Goal: Task Accomplishment & Management: Use online tool/utility

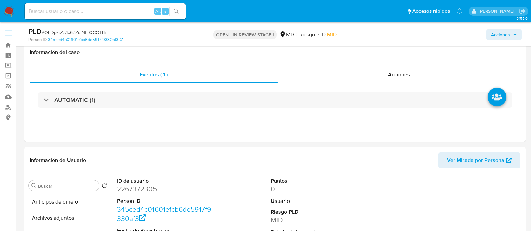
select select "10"
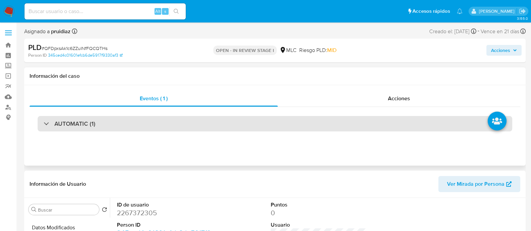
click at [85, 121] on h3 "AUTOMATIC (1)" at bounding box center [74, 123] width 41 height 7
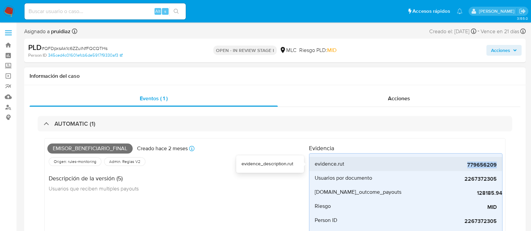
drag, startPoint x: 465, startPoint y: 166, endPoint x: 498, endPoint y: 164, distance: 32.3
click at [498, 164] on li "evidence.rut 779656209" at bounding box center [405, 164] width 193 height 14
copy span "779656209"
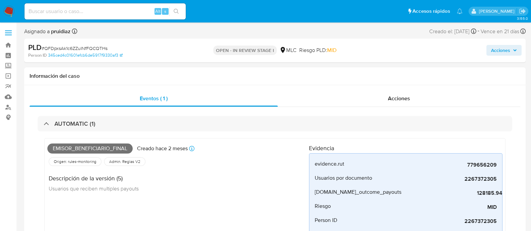
click at [77, 47] on span "# QFDpxsAk1c6ZZulNfFQCQTHs" at bounding box center [75, 48] width 66 height 7
copy span "QFDpxsAk1c6ZZulNfFQCQTHs"
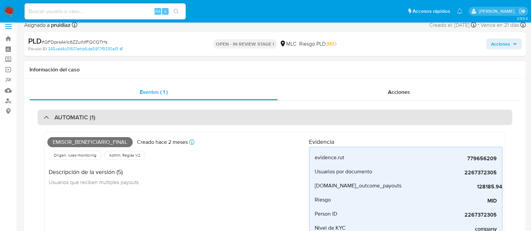
click at [152, 112] on div "AUTOMATIC (1)" at bounding box center [275, 117] width 474 height 15
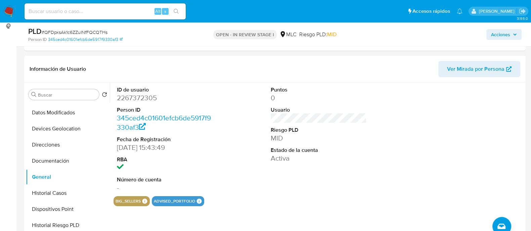
scroll to position [93, 0]
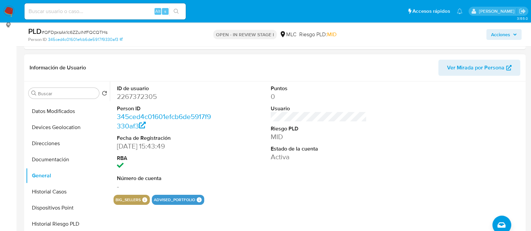
click at [131, 96] on dd "2267372305" at bounding box center [165, 96] width 96 height 9
copy dd "2267372305"
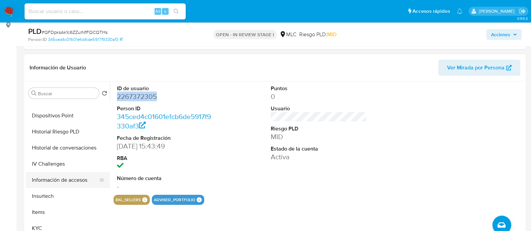
scroll to position [202, 0]
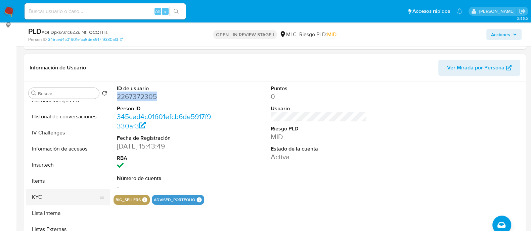
click at [40, 191] on button "KYC" at bounding box center [65, 197] width 79 height 16
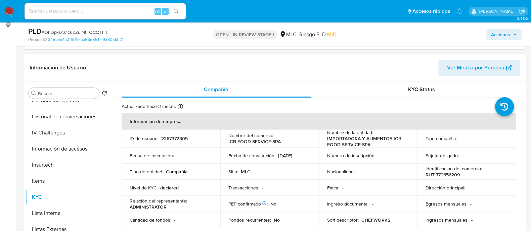
scroll to position [32, 0]
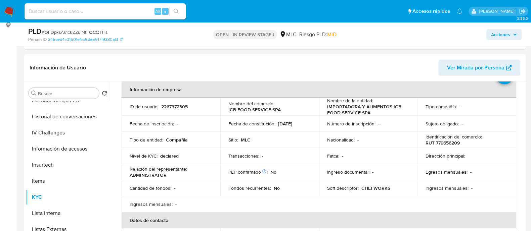
click at [455, 146] on td "Identificación del comercio : RUT 779656209" at bounding box center [466, 140] width 99 height 16
click at [452, 144] on p "RUT 779656209" at bounding box center [442, 143] width 34 height 6
copy p "779656209"
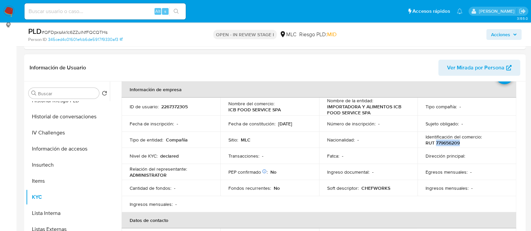
click at [450, 145] on p "RUT 779656209" at bounding box center [442, 143] width 34 height 6
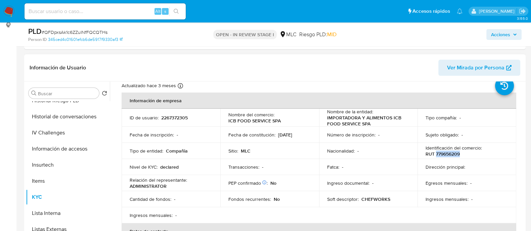
click at [453, 154] on p "RUT 779656209" at bounding box center [442, 154] width 34 height 6
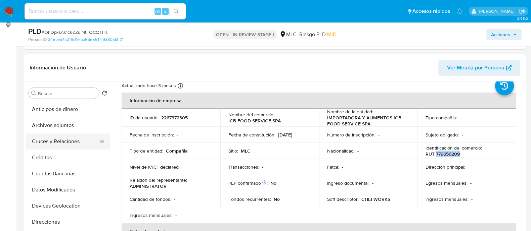
click at [53, 142] on button "Cruces y Relaciones" at bounding box center [65, 142] width 79 height 16
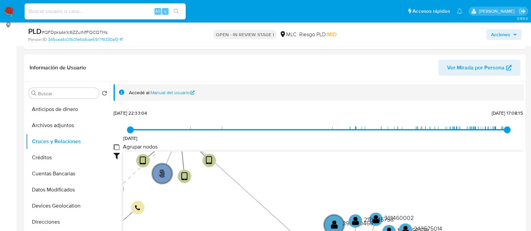
click at [115, 145] on group_nodes "Agrupar nodos" at bounding box center [115, 146] width 5 height 5
checkbox group_nodes "true"
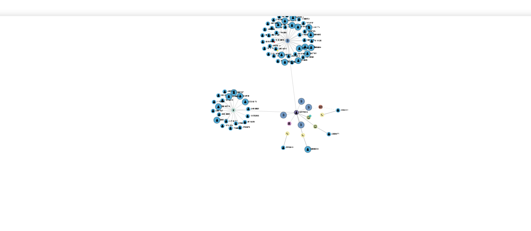
scroll to position [133, 0]
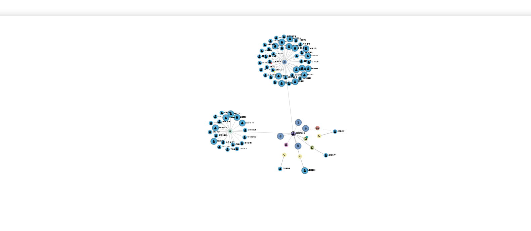
drag, startPoint x: 324, startPoint y: 142, endPoint x: 321, endPoint y: 154, distance: 13.1
click at [321, 154] on icon "user-2267372305  2267372305 phone-c868eecc58557aaaef177b9760c04e05  phone-008…" at bounding box center [323, 158] width 400 height 97
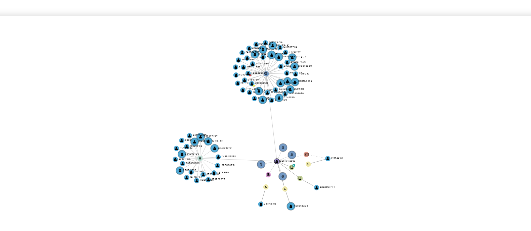
drag, startPoint x: 321, startPoint y: 154, endPoint x: 321, endPoint y: 161, distance: 6.4
click at [321, 161] on icon "user-2267372305  2267372305 phone-c868eecc58557aaaef177b9760c04e05  phone-008…" at bounding box center [323, 158] width 400 height 97
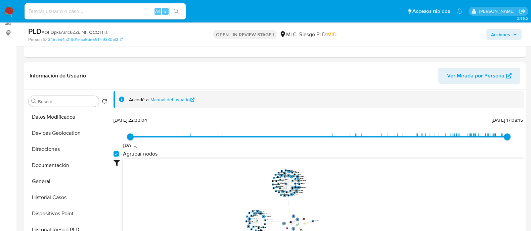
scroll to position [82, 0]
click at [45, 174] on button "General" at bounding box center [65, 180] width 79 height 16
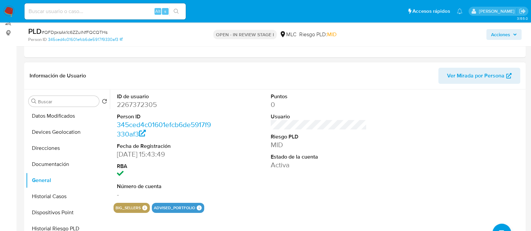
click at [135, 105] on dd "2267372305" at bounding box center [165, 104] width 96 height 9
copy dd "2267372305"
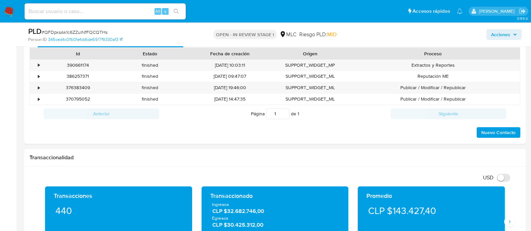
scroll to position [322, 0]
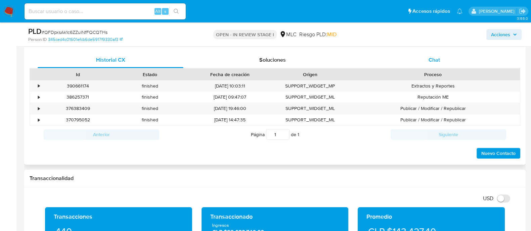
click at [431, 63] on span "Chat" at bounding box center [433, 60] width 11 height 8
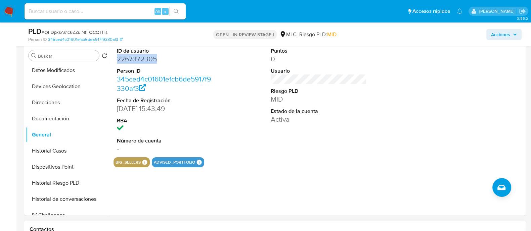
scroll to position [126, 0]
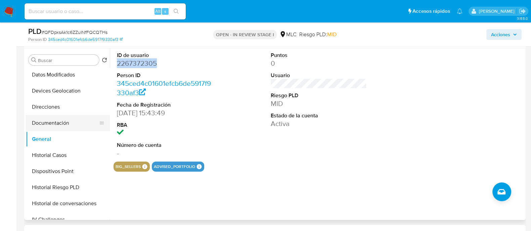
click at [57, 121] on button "Documentación" at bounding box center [65, 123] width 79 height 16
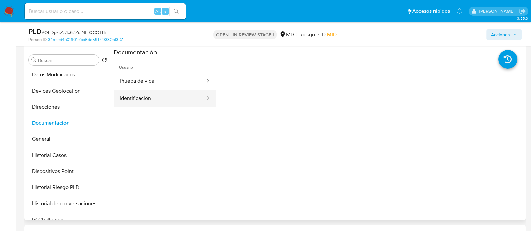
click at [155, 90] on button "Identificación" at bounding box center [159, 98] width 92 height 17
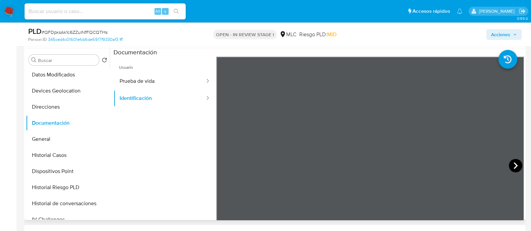
click at [510, 164] on icon at bounding box center [514, 165] width 13 height 13
click at [155, 81] on button "Prueba de vida" at bounding box center [159, 81] width 92 height 17
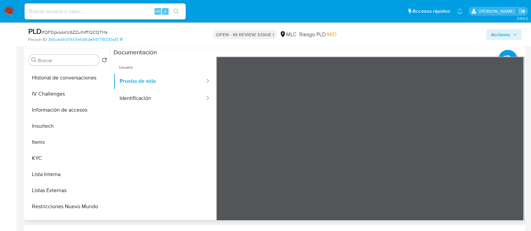
scroll to position [213, 0]
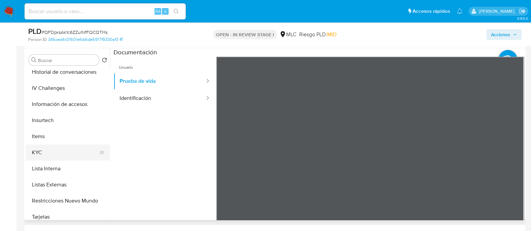
click at [46, 149] on button "KYC" at bounding box center [65, 153] width 79 height 16
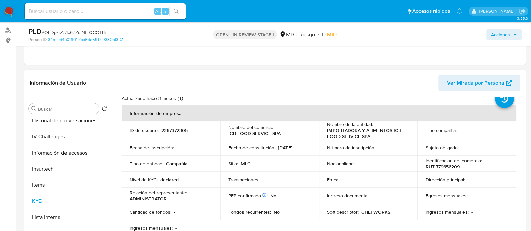
scroll to position [23, 0]
drag, startPoint x: 225, startPoint y: 133, endPoint x: 268, endPoint y: 133, distance: 43.3
click at [268, 133] on td "Nombre del comercio : ICB FOOD SERVICE SPA" at bounding box center [269, 131] width 99 height 18
copy p "ICB FOOD SERVICE"
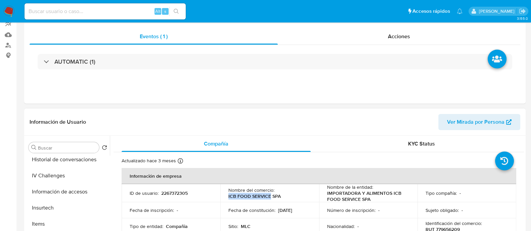
scroll to position [0, 0]
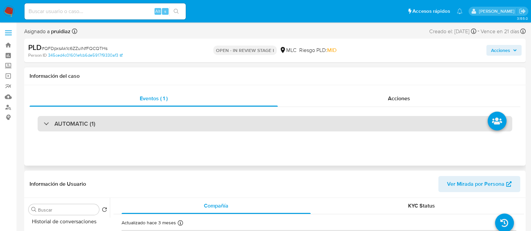
click at [138, 127] on div "AUTOMATIC (1)" at bounding box center [275, 123] width 474 height 15
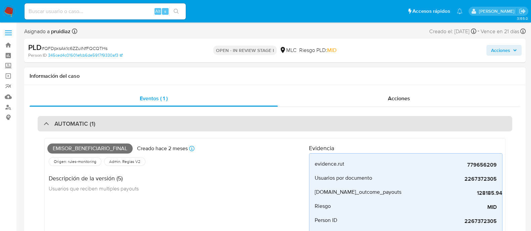
click at [138, 127] on div "AUTOMATIC (1)" at bounding box center [275, 123] width 474 height 15
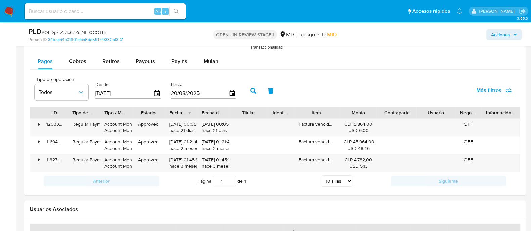
scroll to position [817, 0]
click at [114, 60] on span "Retiros" at bounding box center [110, 62] width 17 height 8
select select "10"
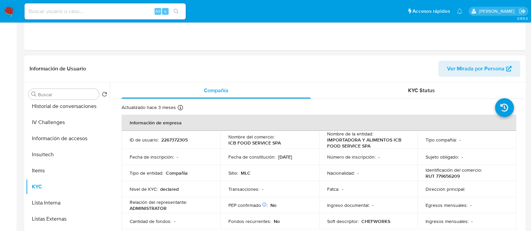
scroll to position [0, 0]
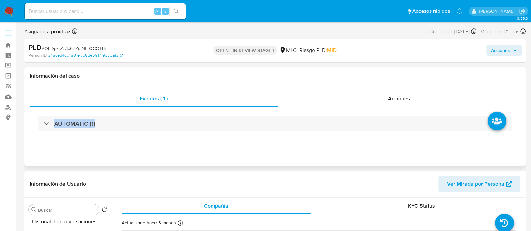
click at [121, 134] on div "AUTOMATIC (1)" at bounding box center [275, 124] width 490 height 34
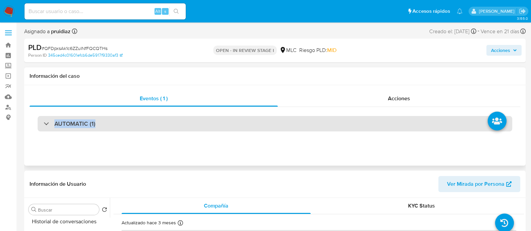
click at [115, 127] on div "AUTOMATIC (1)" at bounding box center [275, 123] width 474 height 15
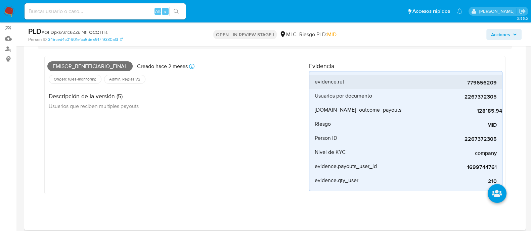
scroll to position [59, 0]
drag, startPoint x: 465, startPoint y: 84, endPoint x: 500, endPoint y: 80, distance: 35.4
click at [500, 80] on li "evidence.rut 779656209" at bounding box center [405, 82] width 193 height 14
copy span "779656209"
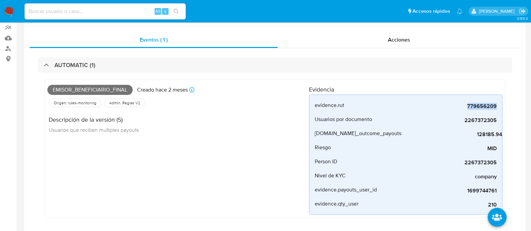
scroll to position [0, 0]
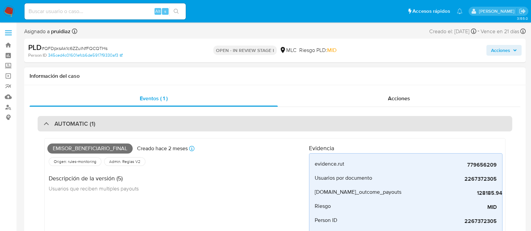
click at [121, 125] on div "AUTOMATIC (1)" at bounding box center [275, 123] width 474 height 15
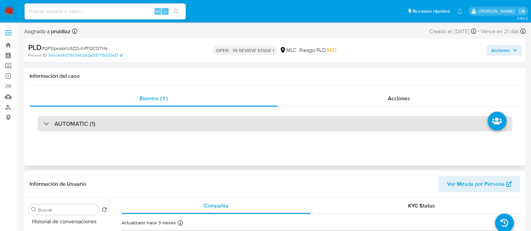
click at [91, 123] on h3 "AUTOMATIC (1)" at bounding box center [74, 123] width 41 height 7
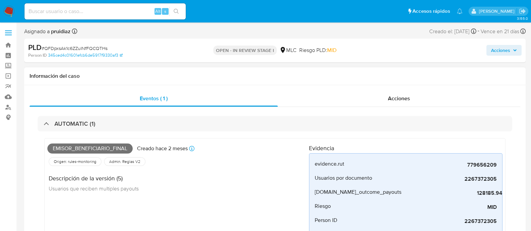
click at [72, 147] on span "Emisor_beneficiario_final" at bounding box center [89, 149] width 85 height 10
copy span "Emisor_beneficiario_final"
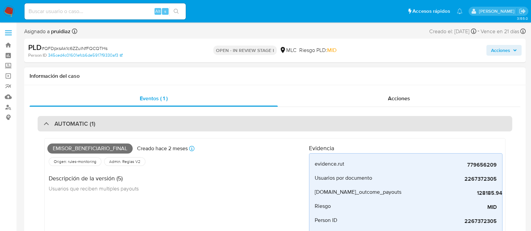
click at [105, 128] on div "AUTOMATIC (1)" at bounding box center [275, 123] width 474 height 15
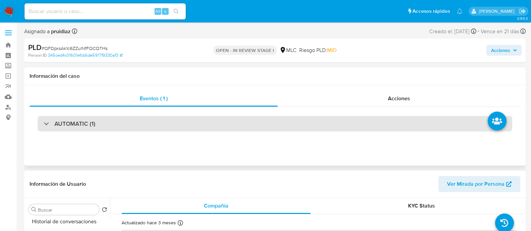
scroll to position [100, 0]
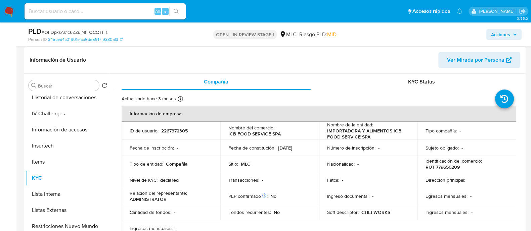
click at [469, 37] on div "Acciones" at bounding box center [440, 35] width 162 height 16
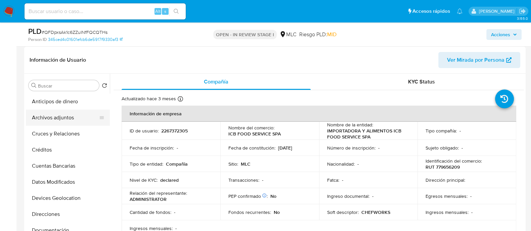
click at [56, 120] on button "Archivos adjuntos" at bounding box center [65, 118] width 79 height 16
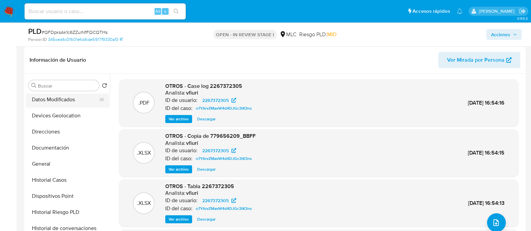
scroll to position [83, 0]
click at [55, 177] on button "Historial Casos" at bounding box center [65, 180] width 79 height 16
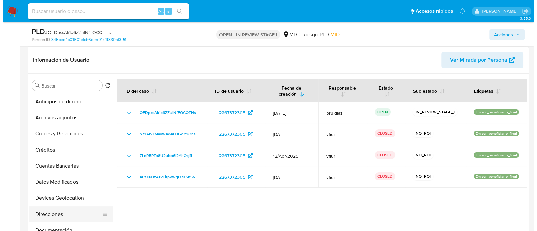
scroll to position [0, 0]
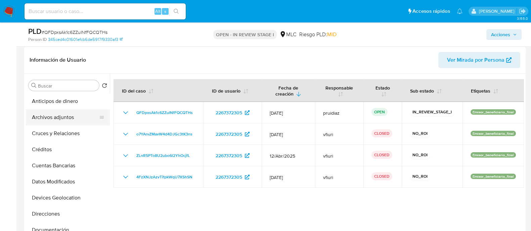
click at [54, 117] on button "Archivos adjuntos" at bounding box center [65, 117] width 79 height 16
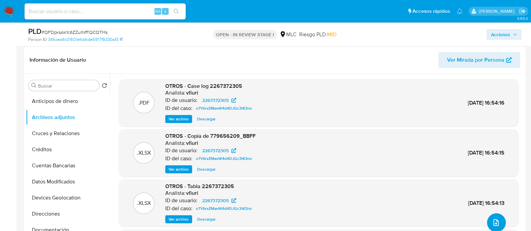
click at [492, 224] on icon "upload-file" at bounding box center [496, 223] width 8 height 8
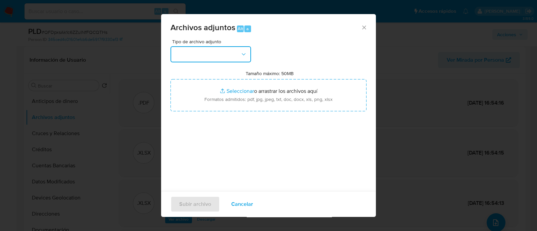
click at [242, 51] on icon "button" at bounding box center [243, 54] width 7 height 7
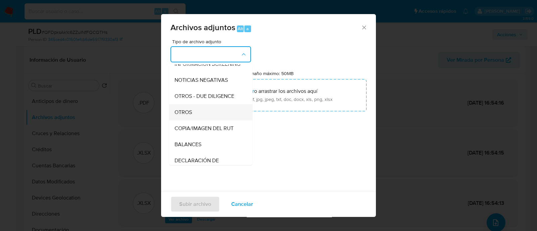
scroll to position [77, 0]
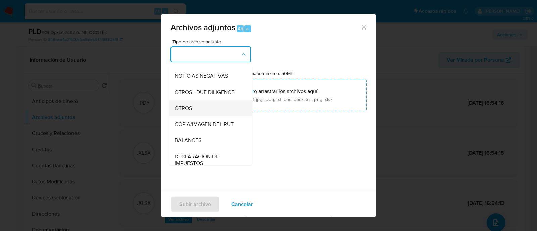
click at [190, 112] on span "OTROS" at bounding box center [183, 108] width 17 height 7
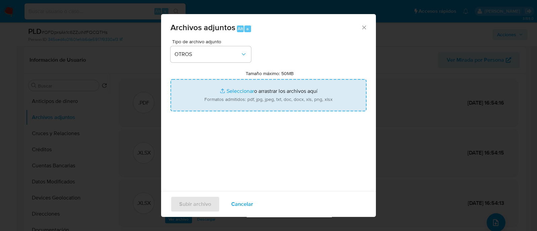
click at [253, 93] on input "Tamaño máximo: 50MB Seleccionar archivos" at bounding box center [268, 95] width 196 height 32
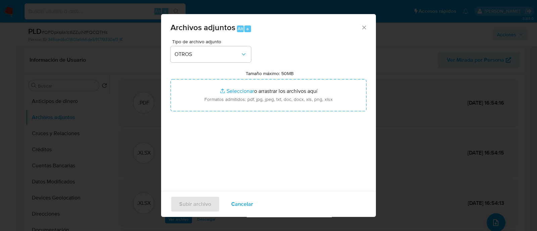
click at [361, 28] on icon "Cerrar" at bounding box center [364, 27] width 7 height 7
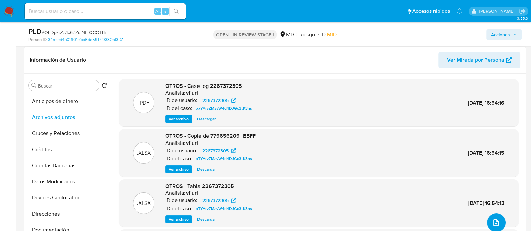
click at [494, 220] on icon "upload-file" at bounding box center [496, 223] width 8 height 8
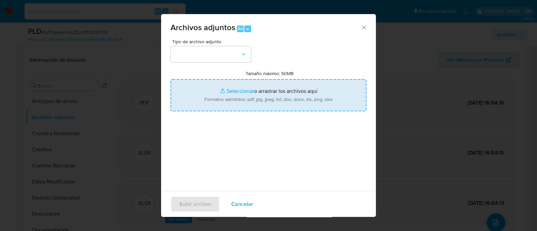
click at [244, 88] on input "Tamaño máximo: 50MB Seleccionar archivos" at bounding box center [268, 95] width 196 height 32
type input "C:\fakepath\2267372305 - 20_08_2025.xlsx"
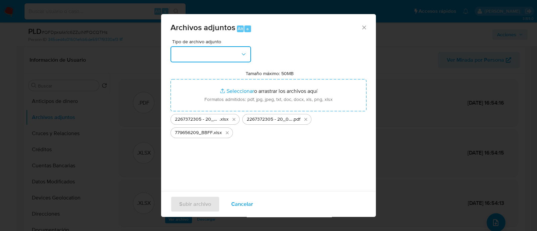
click at [204, 55] on button "button" at bounding box center [210, 54] width 81 height 16
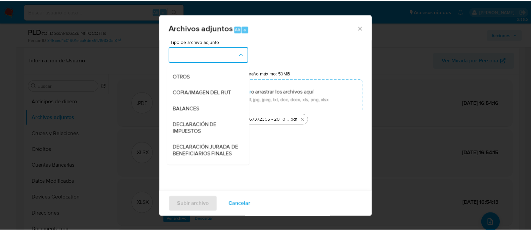
scroll to position [88, 0]
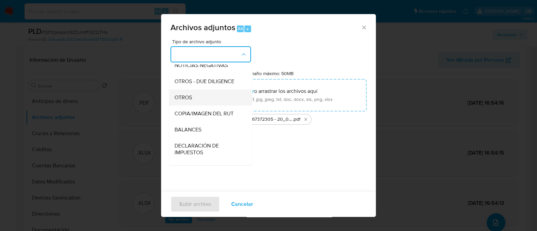
click at [190, 101] on span "OTROS" at bounding box center [183, 97] width 17 height 7
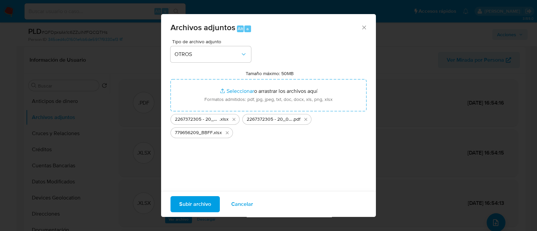
click at [190, 201] on span "Subir archivo" at bounding box center [195, 204] width 32 height 15
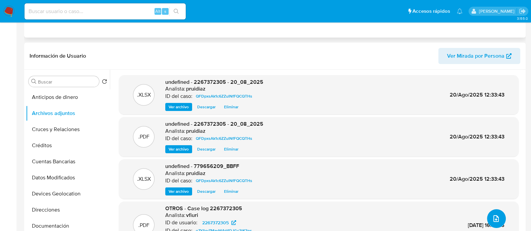
scroll to position [0, 0]
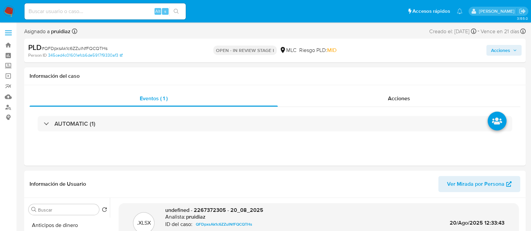
click at [508, 46] on span "Acciones" at bounding box center [500, 50] width 19 height 11
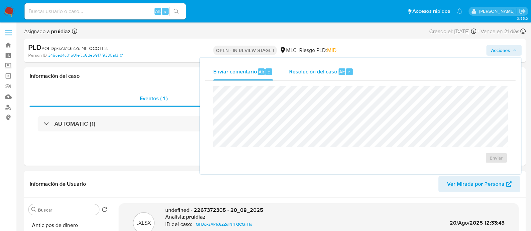
click at [349, 63] on div "Resolución del caso Alt r" at bounding box center [321, 71] width 64 height 17
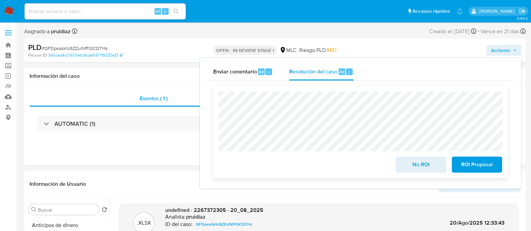
click at [421, 164] on span "No ROI" at bounding box center [420, 164] width 33 height 15
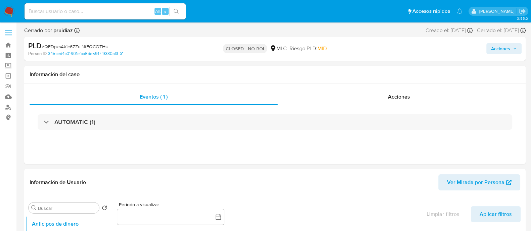
select select "10"
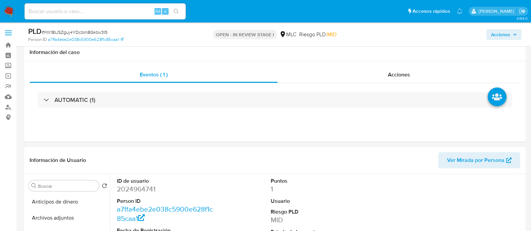
select select "10"
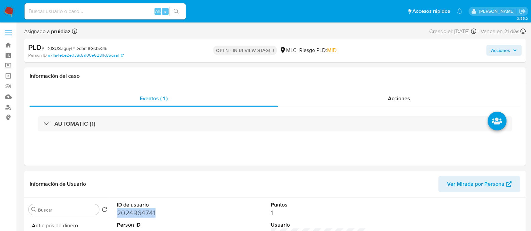
scroll to position [72, 0]
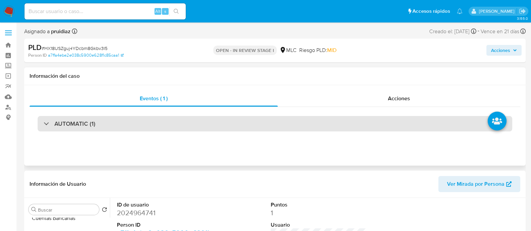
click at [151, 121] on div "AUTOMATIC (1)" at bounding box center [275, 123] width 474 height 15
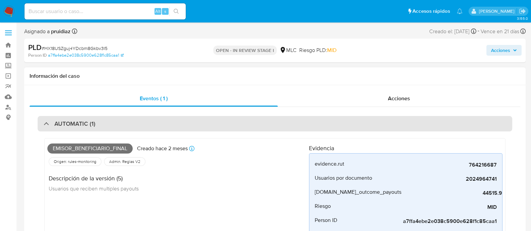
click at [151, 121] on div "AUTOMATIC (1)" at bounding box center [275, 123] width 474 height 15
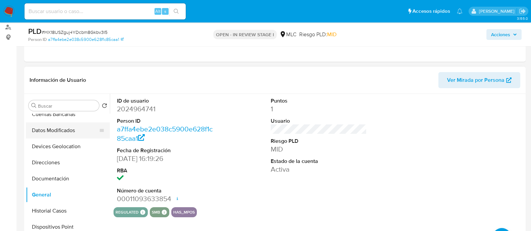
scroll to position [0, 0]
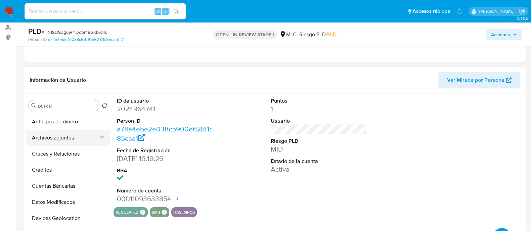
click at [65, 137] on button "Archivos adjuntos" at bounding box center [65, 138] width 79 height 16
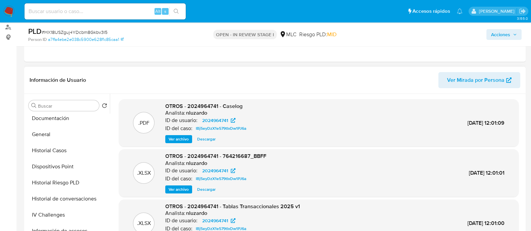
scroll to position [136, 0]
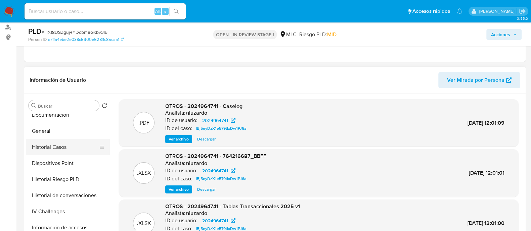
click at [47, 151] on button "Historial Casos" at bounding box center [65, 147] width 79 height 16
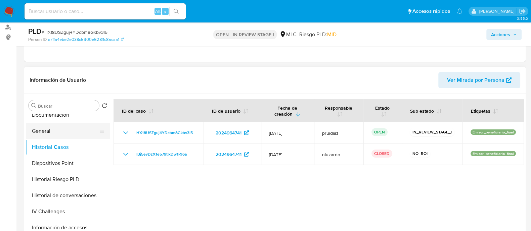
click at [47, 125] on button "General" at bounding box center [65, 131] width 79 height 16
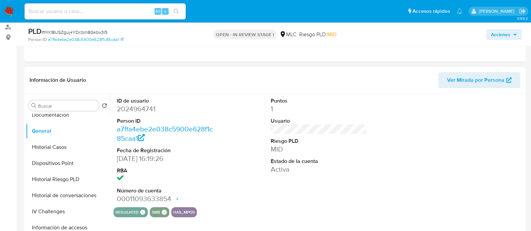
click at [129, 109] on dd "2024964741" at bounding box center [165, 108] width 96 height 9
copy dd "2024964741"
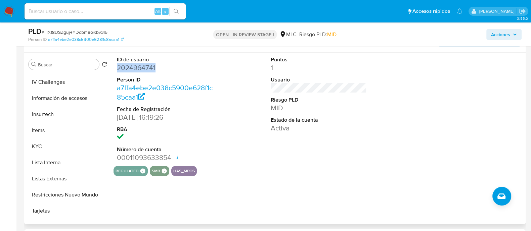
scroll to position [230, 0]
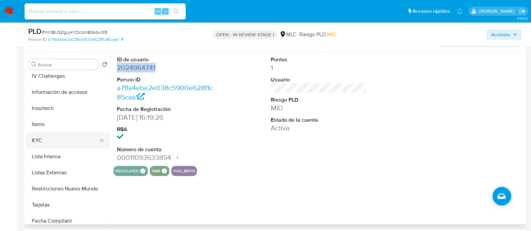
click at [44, 140] on button "KYC" at bounding box center [65, 141] width 79 height 16
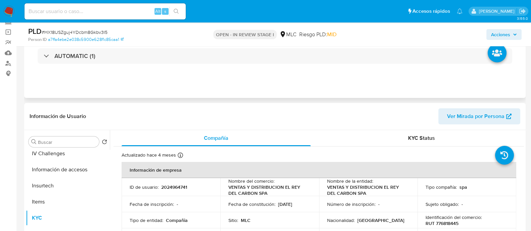
scroll to position [44, 0]
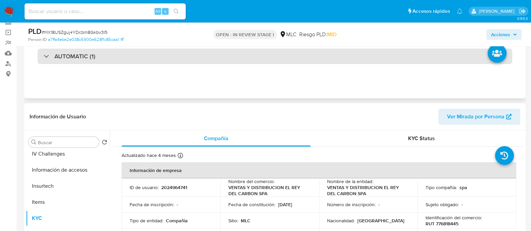
click at [117, 54] on div "AUTOMATIC (1)" at bounding box center [275, 56] width 474 height 15
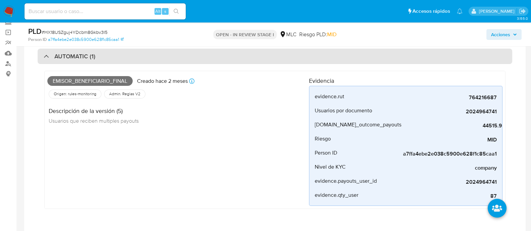
click at [117, 54] on div "AUTOMATIC (1)" at bounding box center [275, 56] width 474 height 15
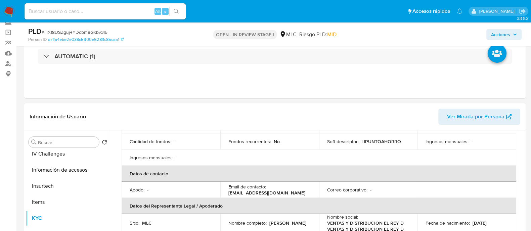
scroll to position [0, 0]
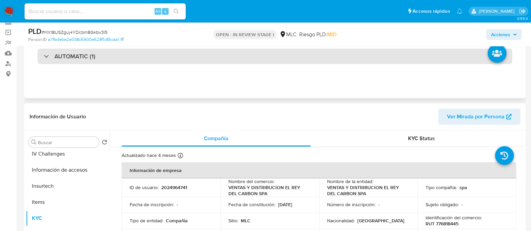
click at [115, 55] on div "AUTOMATIC (1)" at bounding box center [275, 56] width 474 height 15
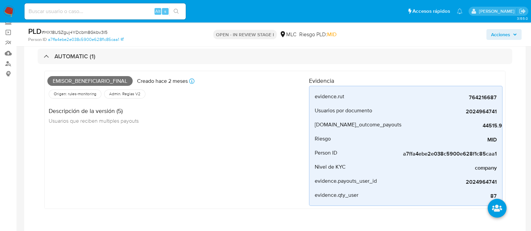
scroll to position [53, 0]
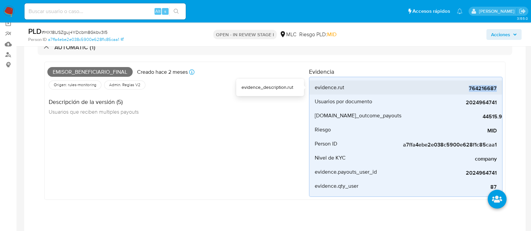
drag, startPoint x: 453, startPoint y: 89, endPoint x: 498, endPoint y: 91, distance: 45.0
click at [498, 91] on li "evidence.rut 764216687" at bounding box center [405, 88] width 193 height 14
copy span "764216687"
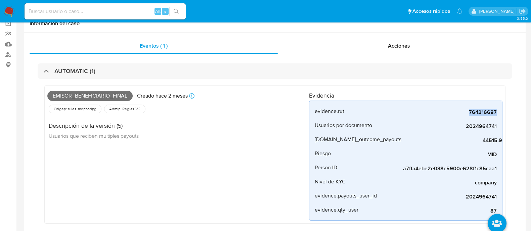
scroll to position [0, 0]
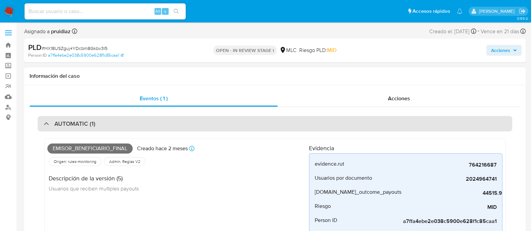
click at [124, 124] on div "AUTOMATIC (1)" at bounding box center [275, 123] width 474 height 15
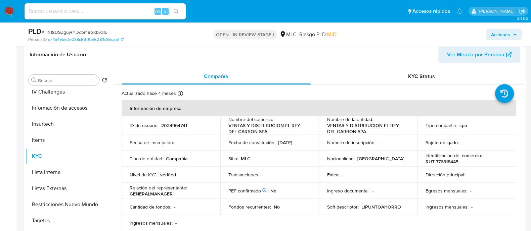
scroll to position [111, 0]
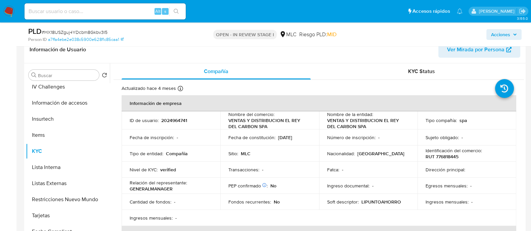
click at [173, 119] on p "2024964741" at bounding box center [174, 120] width 26 height 6
copy p "2024964741"
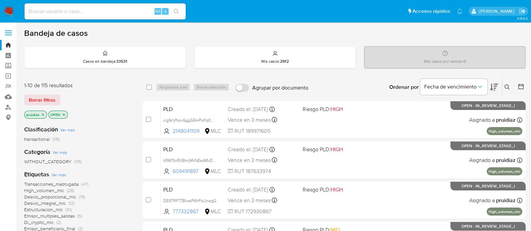
click at [495, 86] on icon at bounding box center [494, 87] width 8 height 7
